Goal: Navigation & Orientation: Find specific page/section

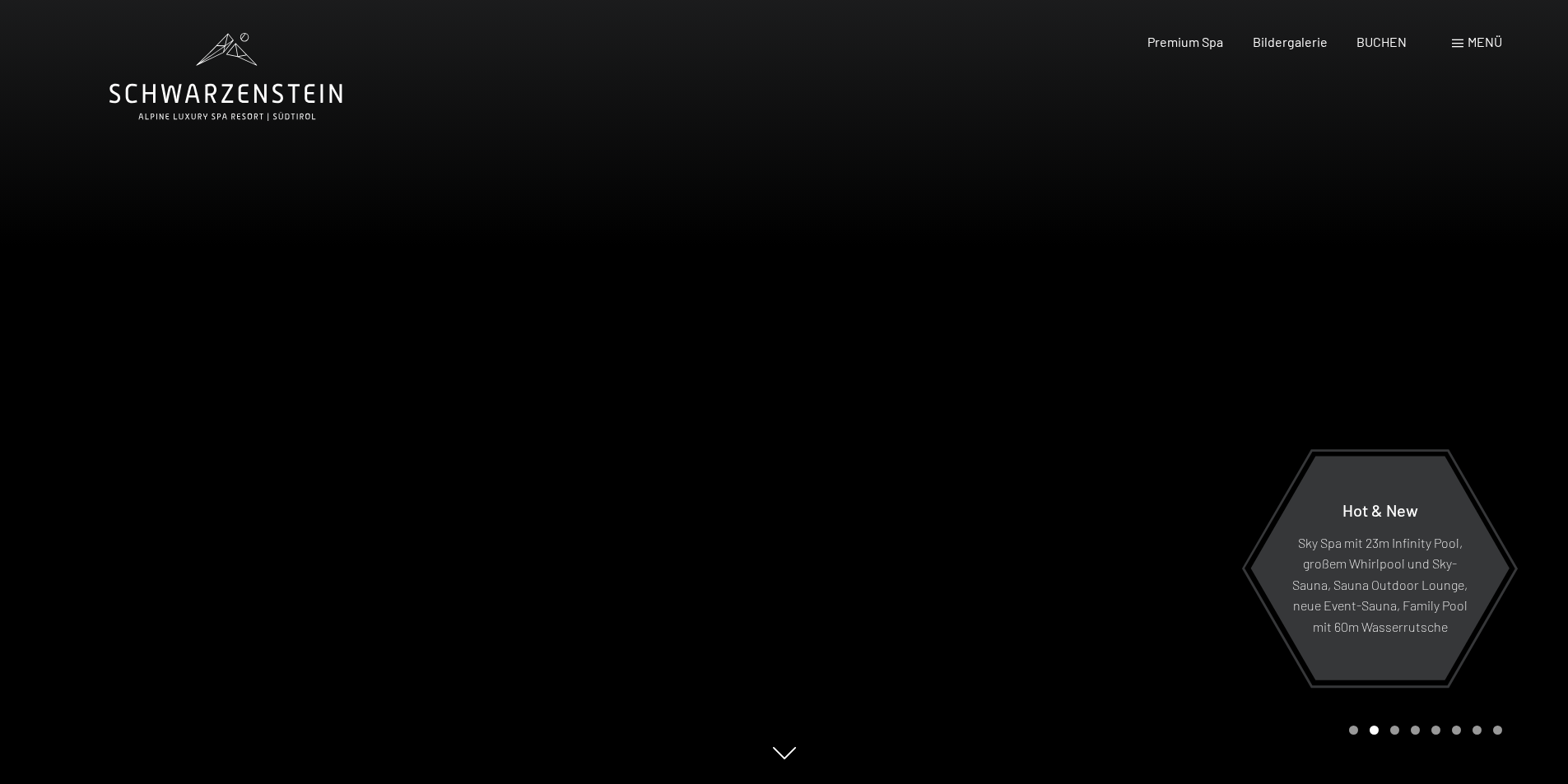
click at [1475, 43] on span "Menü" at bounding box center [1485, 41] width 35 height 15
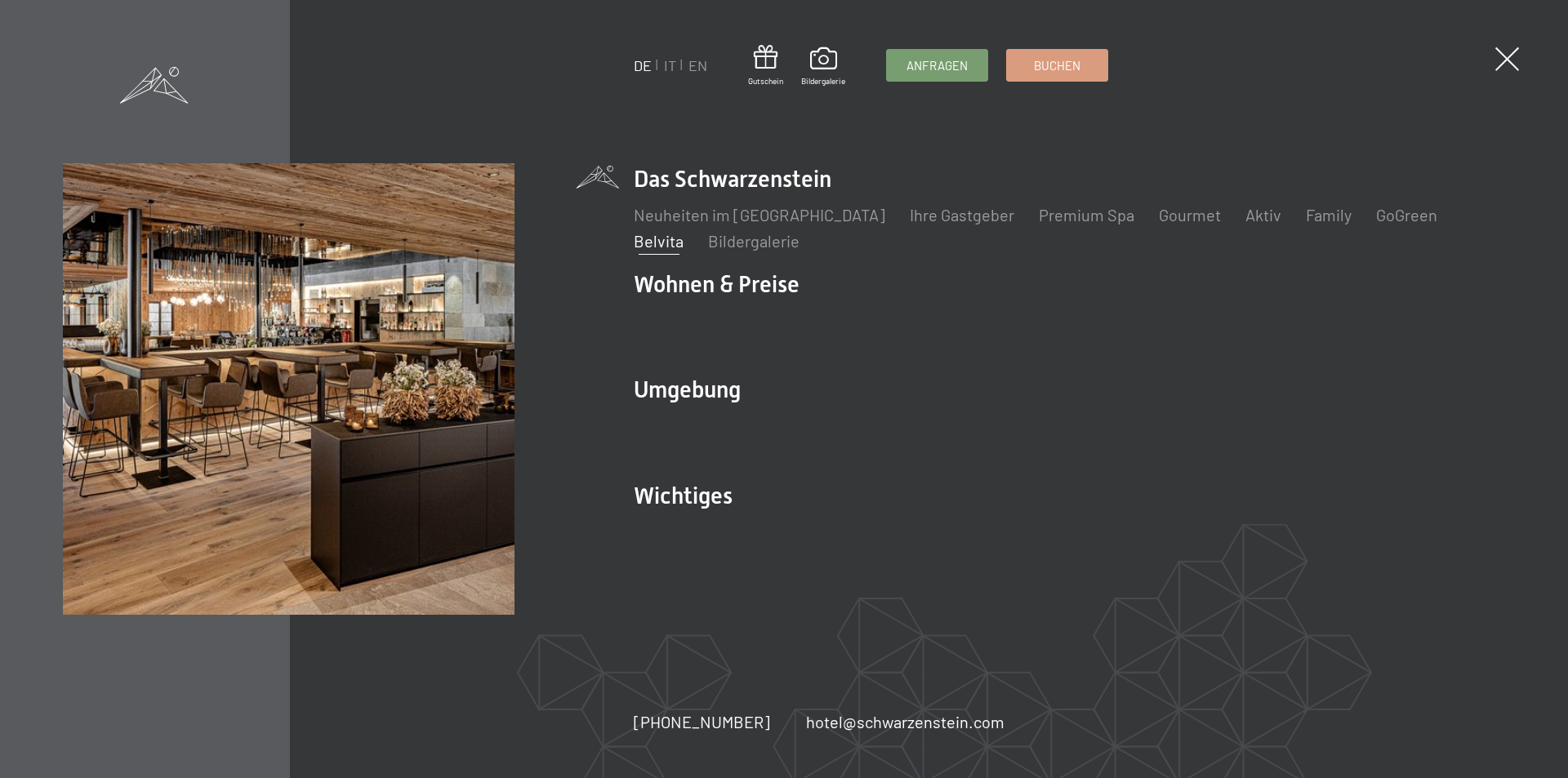
click at [683, 231] on link "Belvita" at bounding box center [658, 241] width 49 height 20
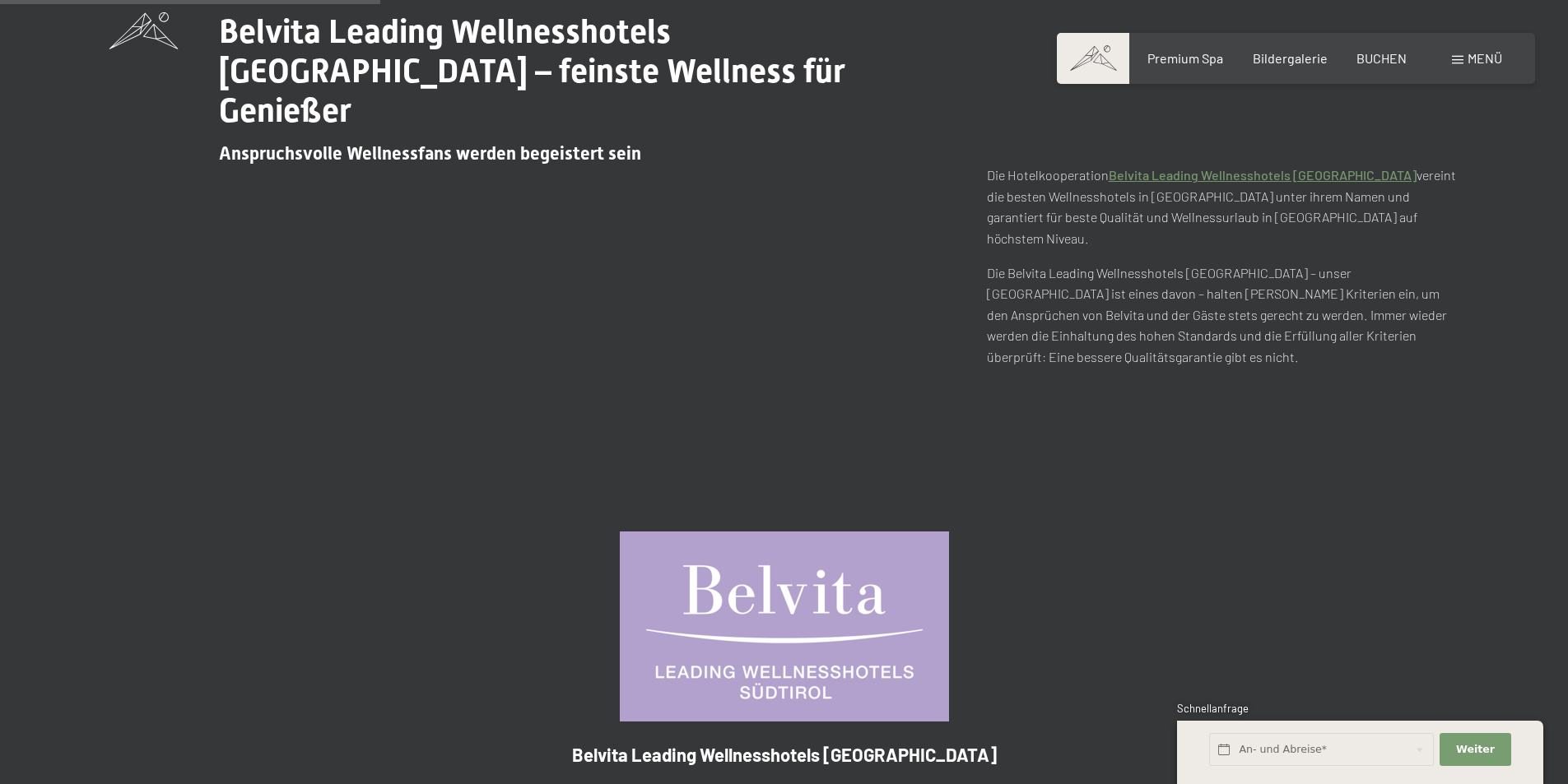
scroll to position [987, 0]
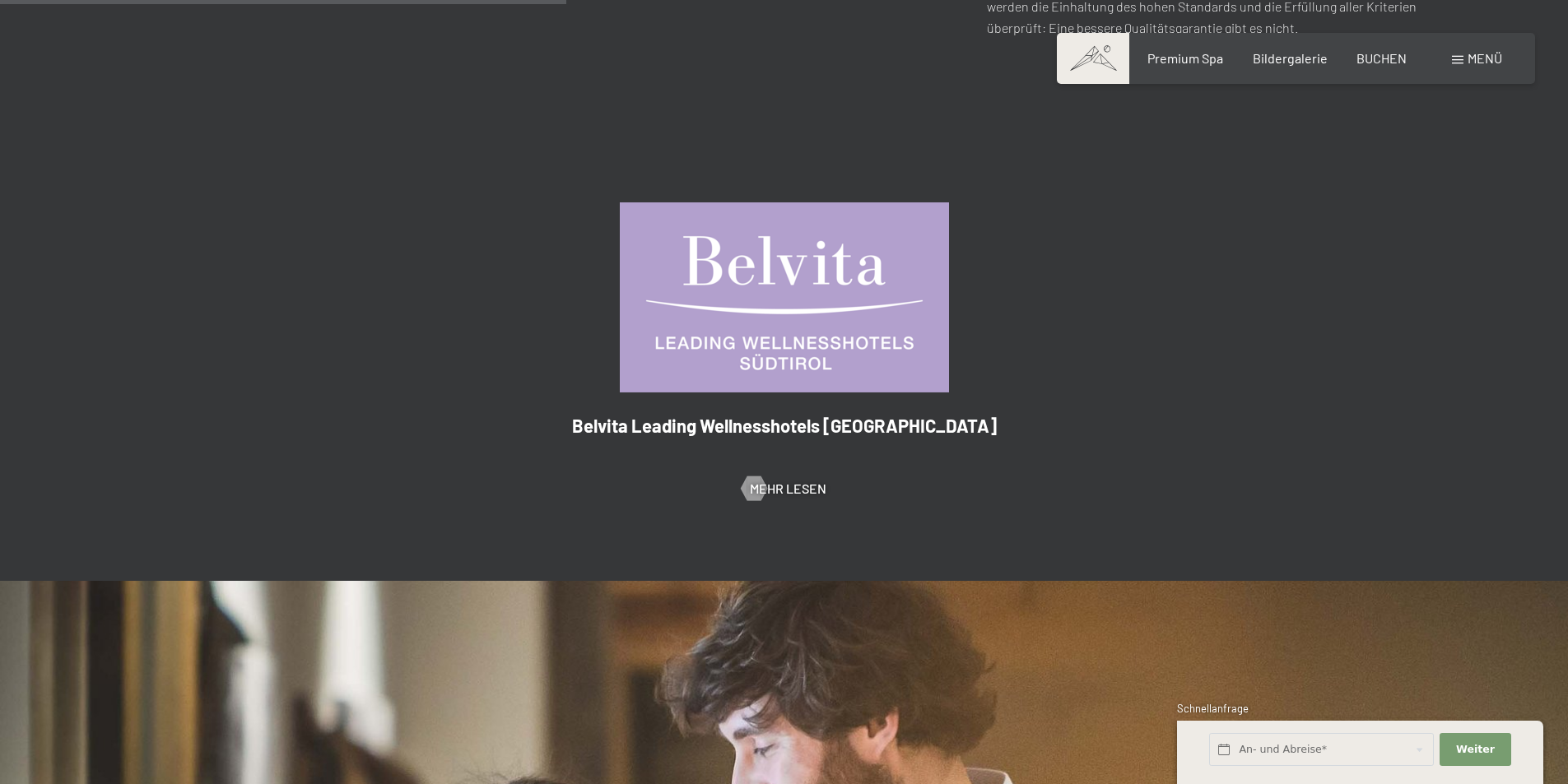
drag, startPoint x: 786, startPoint y: 247, endPoint x: 789, endPoint y: 339, distance: 92.0
click at [785, 249] on img at bounding box center [784, 297] width 329 height 190
click at [773, 479] on span "Mehr Lesen" at bounding box center [805, 488] width 77 height 18
